Goal: Information Seeking & Learning: Learn about a topic

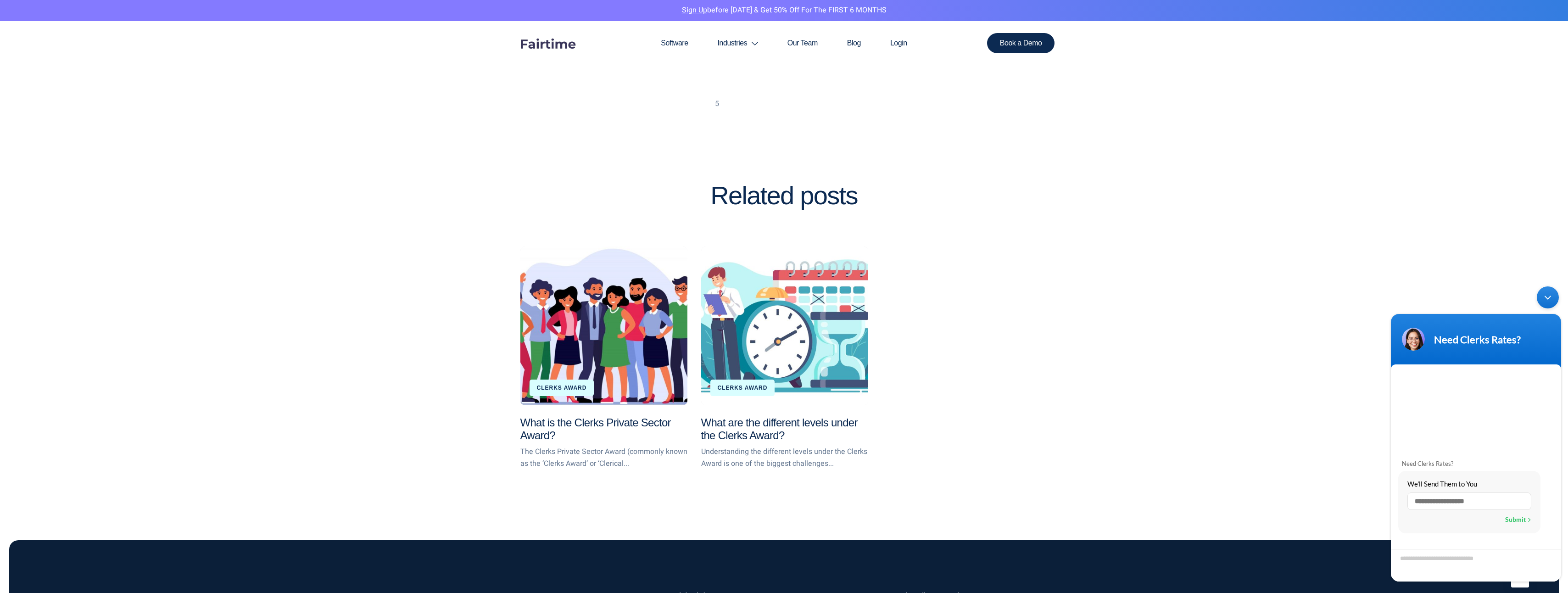
scroll to position [1507, 0]
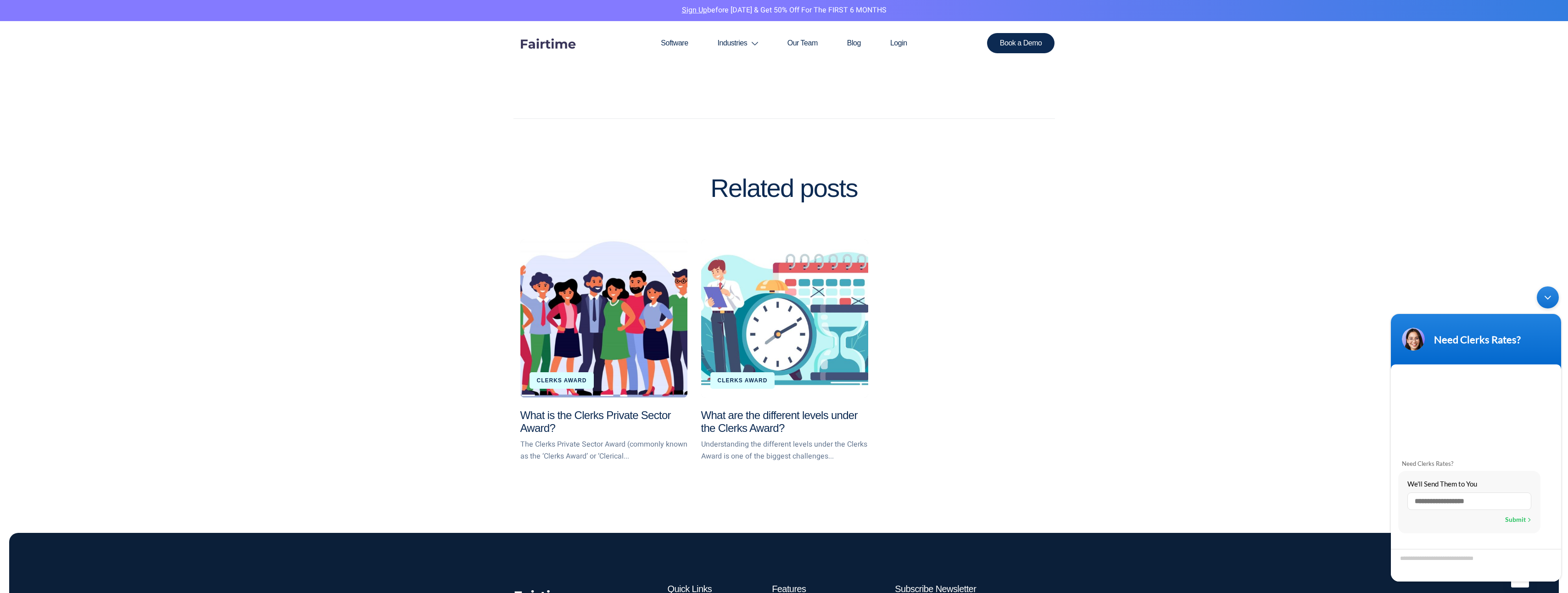
drag, startPoint x: 1569, startPoint y: 142, endPoint x: 147, endPoint y: 240, distance: 1425.4
click at [739, 426] on link "What are the different levels under the Clerks Award?" at bounding box center [779, 421] width 156 height 26
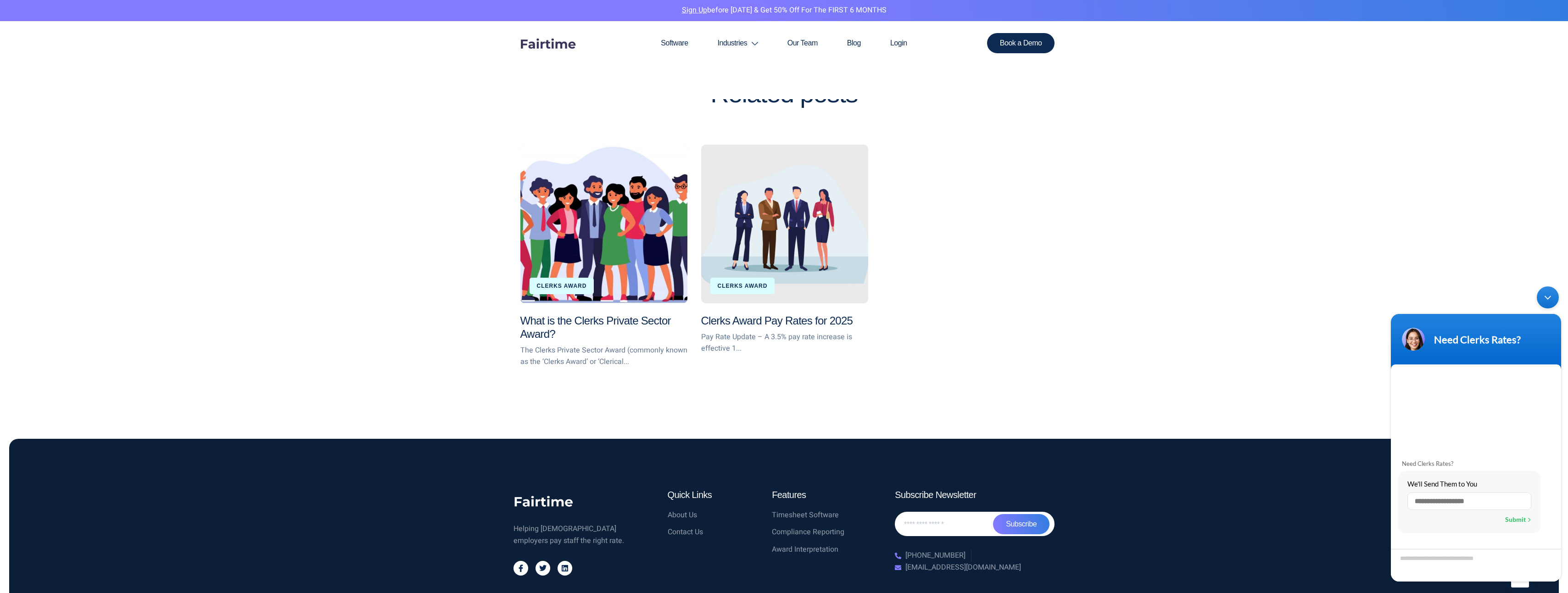
scroll to position [877, 0]
